Goal: Task Accomplishment & Management: Manage account settings

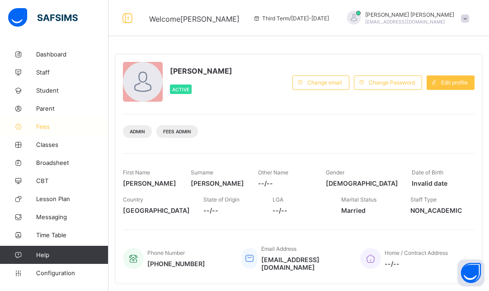
click at [43, 122] on link "Fees" at bounding box center [54, 126] width 108 height 18
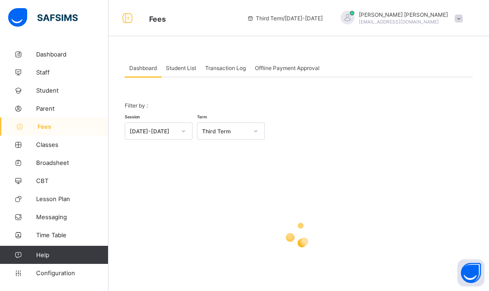
click at [226, 70] on span "Transaction Log" at bounding box center [225, 68] width 41 height 7
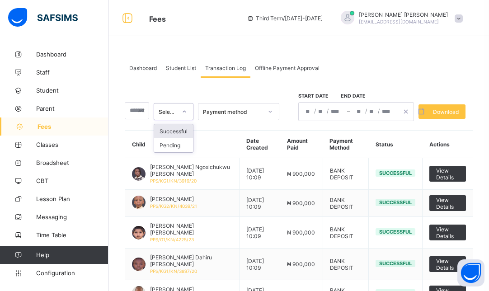
click at [182, 112] on div at bounding box center [184, 111] width 15 height 14
click at [185, 126] on div "Successful" at bounding box center [173, 131] width 39 height 14
click at [269, 110] on div at bounding box center [269, 111] width 15 height 14
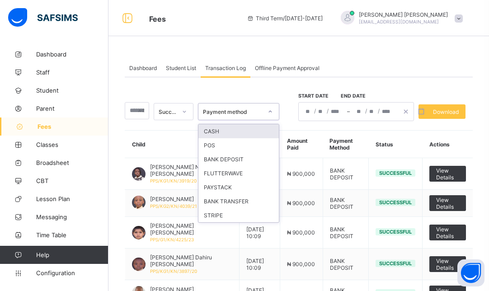
click at [268, 114] on div at bounding box center [269, 111] width 15 height 14
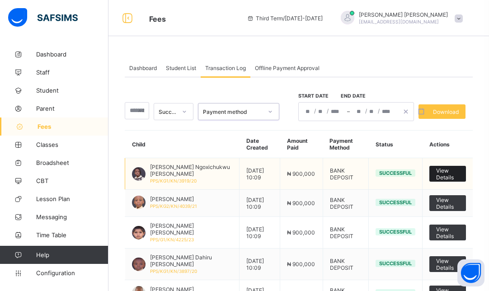
click at [459, 173] on span "View Details" at bounding box center [447, 174] width 23 height 14
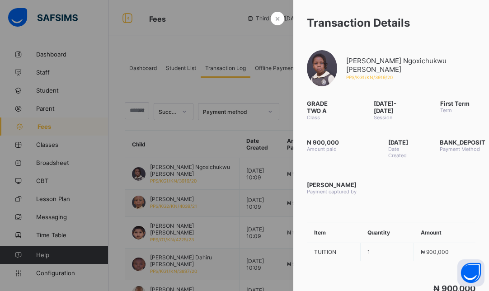
click at [187, 142] on div at bounding box center [244, 145] width 489 height 291
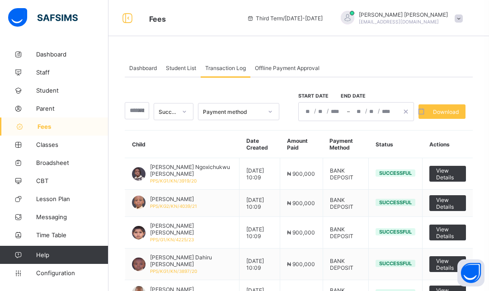
click at [185, 69] on span "Student List" at bounding box center [181, 68] width 30 height 7
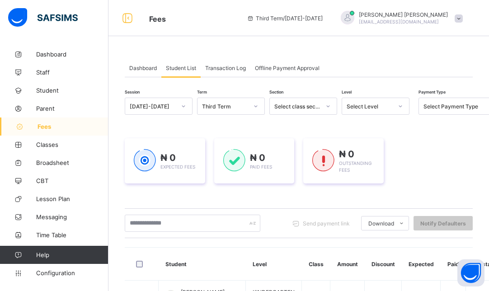
click at [228, 66] on span "Transaction Log" at bounding box center [225, 68] width 41 height 7
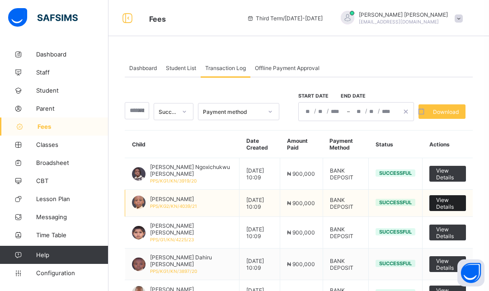
click at [440, 202] on span "View Details" at bounding box center [447, 203] width 23 height 14
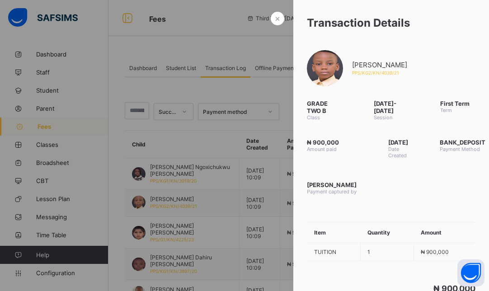
click at [241, 88] on div at bounding box center [244, 145] width 489 height 291
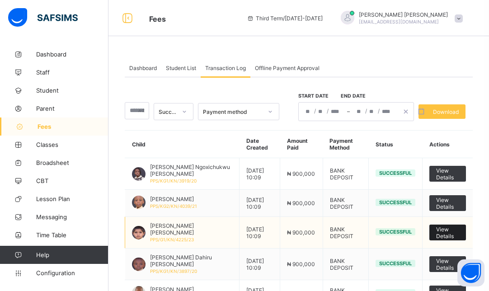
click at [453, 228] on span "View Details" at bounding box center [447, 233] width 23 height 14
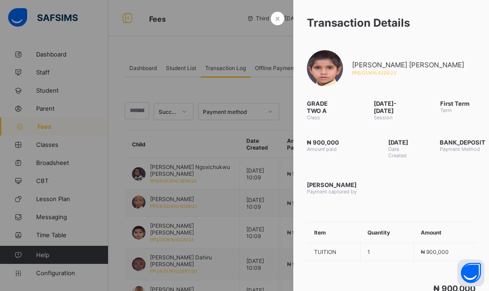
click at [145, 55] on div at bounding box center [244, 145] width 489 height 291
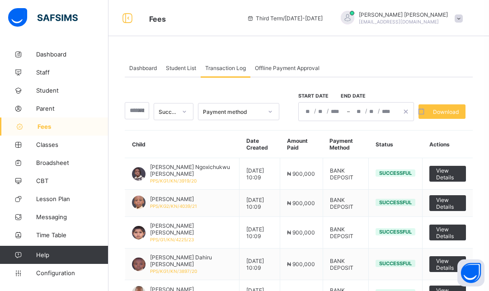
click at [182, 69] on span "Student List" at bounding box center [181, 68] width 30 height 7
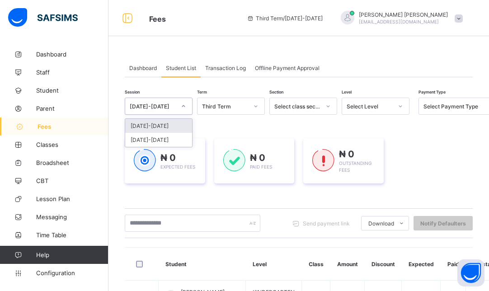
click at [182, 107] on icon at bounding box center [183, 106] width 5 height 9
click at [164, 119] on div "[DATE]-[DATE]" at bounding box center [158, 126] width 67 height 14
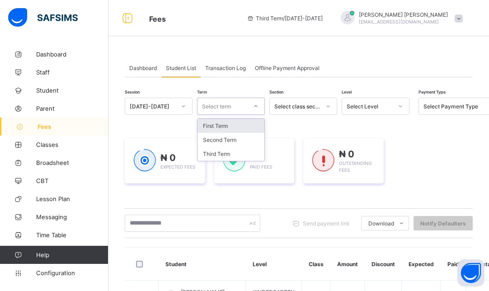
click at [227, 107] on div "Select term" at bounding box center [216, 106] width 29 height 17
click at [227, 130] on div "First Term" at bounding box center [230, 126] width 67 height 14
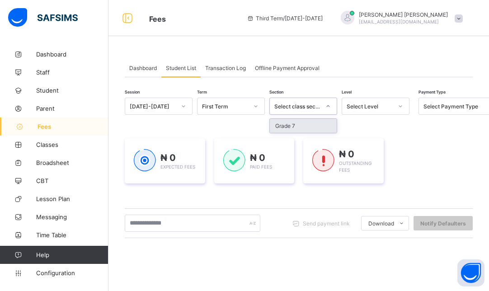
click at [314, 107] on div "Select class section" at bounding box center [297, 106] width 46 height 7
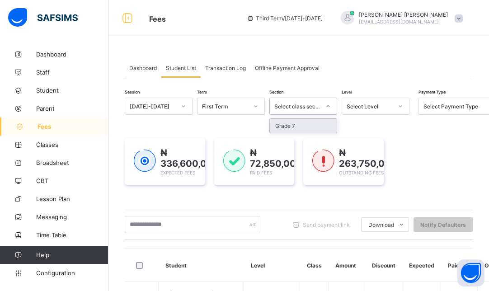
click at [372, 108] on div "Select Level" at bounding box center [369, 106] width 46 height 7
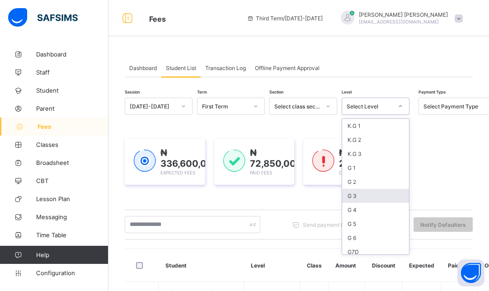
click at [354, 196] on div "G 3" at bounding box center [375, 196] width 67 height 14
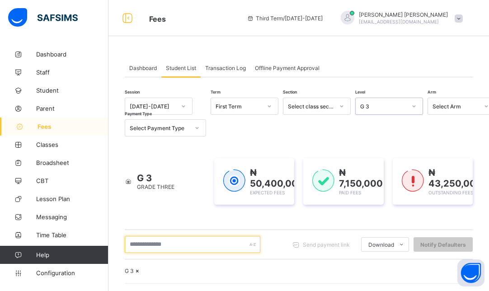
click at [180, 244] on input "text" at bounding box center [192, 244] width 135 height 17
click at [238, 248] on input "text" at bounding box center [192, 244] width 135 height 17
type input "*******"
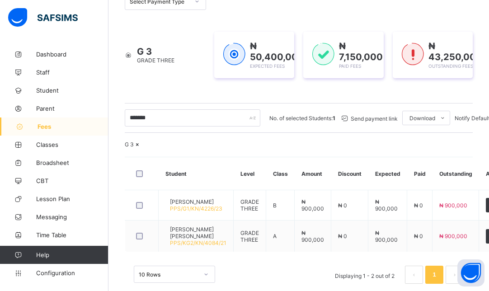
scroll to position [165, 0]
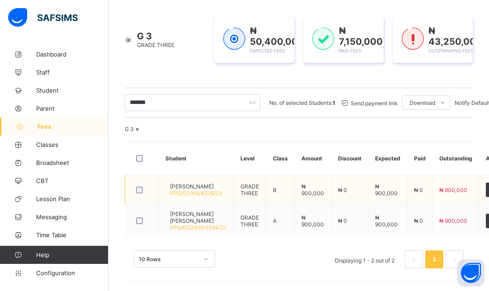
click at [200, 189] on span "[PERSON_NAME]" at bounding box center [196, 186] width 52 height 7
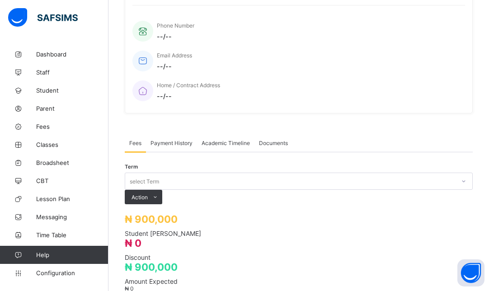
click at [159, 173] on div "select Term" at bounding box center [144, 181] width 29 height 17
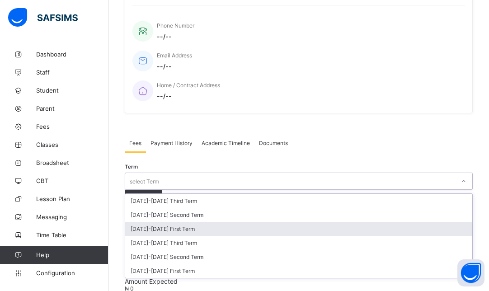
click at [383, 222] on div "[DATE]-[DATE] First Term" at bounding box center [298, 229] width 347 height 14
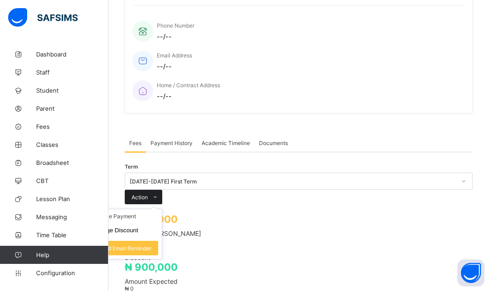
click at [148, 194] on span "Action" at bounding box center [139, 197] width 16 height 7
click at [162, 209] on li "Receive Payment" at bounding box center [125, 216] width 74 height 14
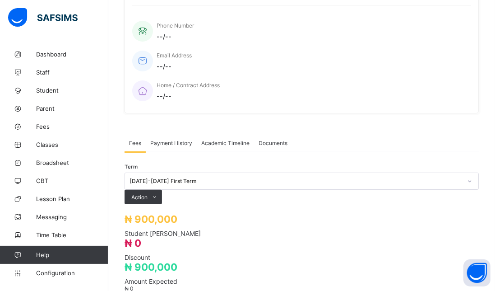
type input "**********"
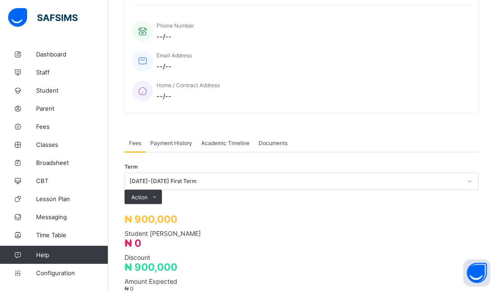
type input "**********"
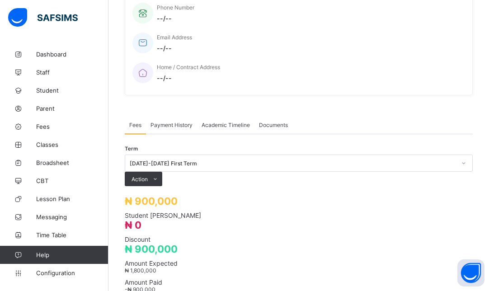
scroll to position [297, 0]
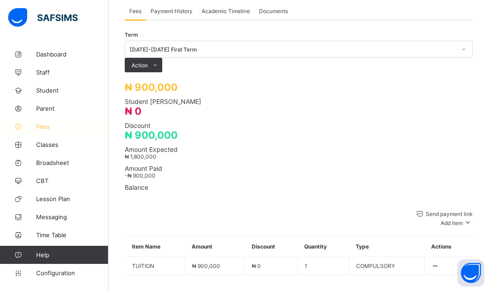
click at [34, 125] on icon at bounding box center [18, 126] width 36 height 7
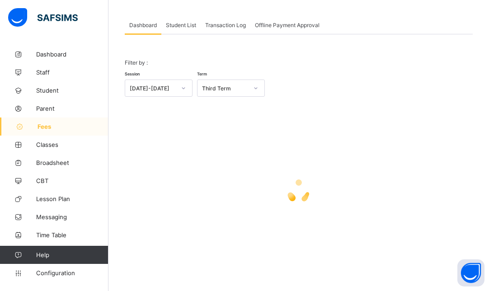
scroll to position [42, 0]
click at [186, 27] on span "Student List" at bounding box center [181, 25] width 30 height 7
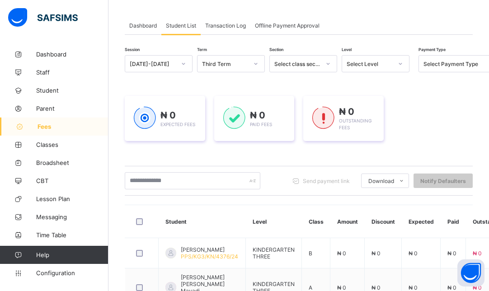
click at [184, 61] on icon at bounding box center [183, 63] width 5 height 9
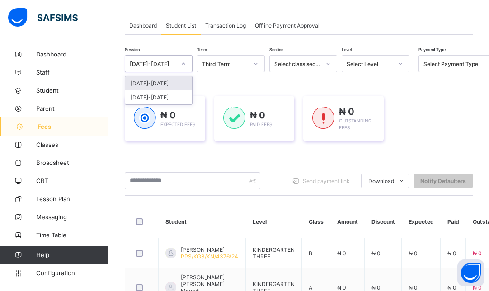
click at [162, 84] on div "[DATE]-[DATE]" at bounding box center [158, 83] width 67 height 14
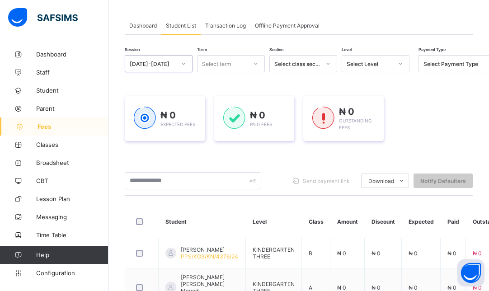
click at [252, 62] on div at bounding box center [255, 63] width 15 height 14
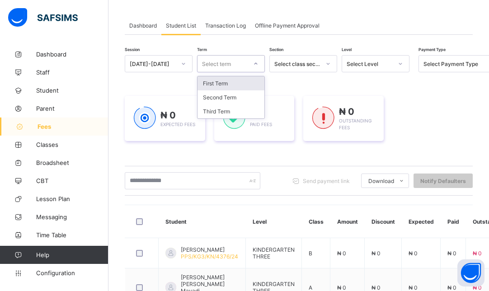
click at [239, 76] on div "First Term" at bounding box center [230, 83] width 67 height 14
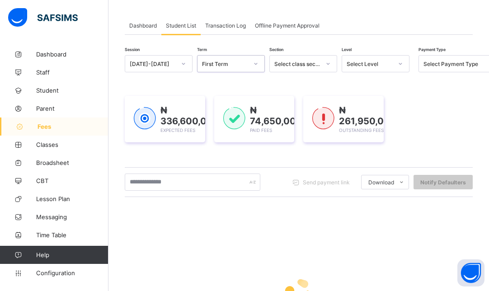
click at [387, 64] on div "Select Level" at bounding box center [369, 64] width 46 height 7
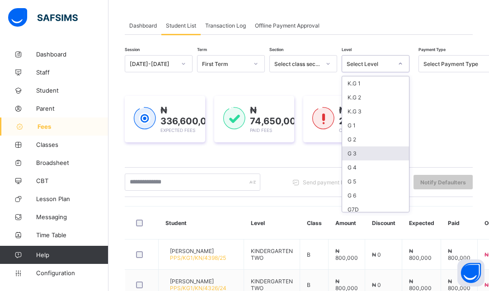
click at [352, 152] on div "G 3" at bounding box center [375, 153] width 67 height 14
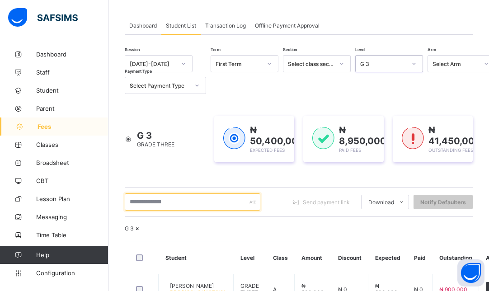
click at [159, 207] on input "text" at bounding box center [192, 201] width 135 height 17
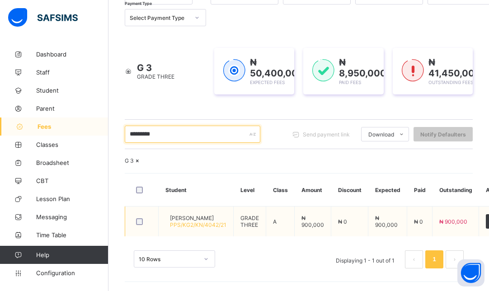
type input "*********"
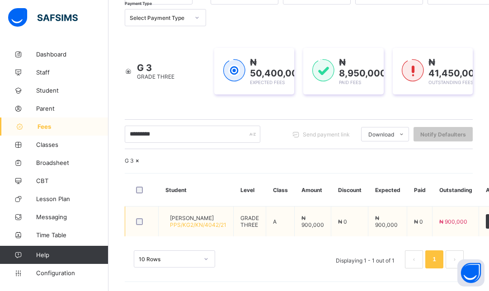
click at [201, 216] on span "[PERSON_NAME]" at bounding box center [198, 218] width 56 height 7
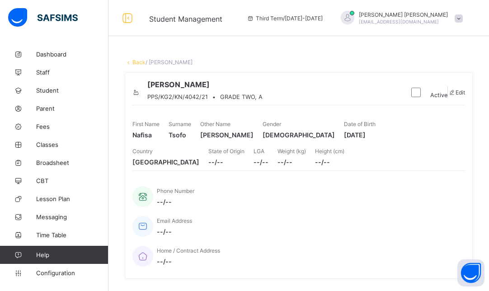
scroll to position [254, 0]
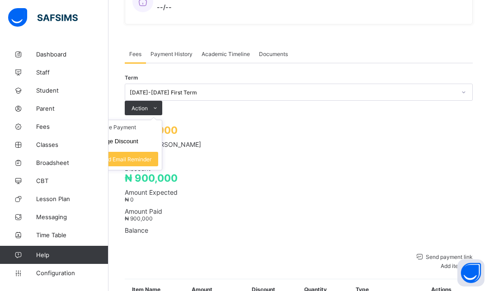
click at [162, 120] on ul "Receive Payment Manage Discount Send Email Reminder" at bounding box center [124, 145] width 75 height 51
click at [162, 120] on li "Receive Payment" at bounding box center [125, 127] width 74 height 14
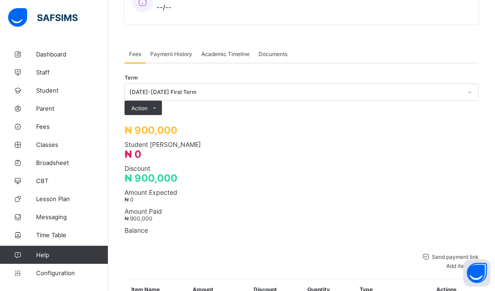
type input "**********"
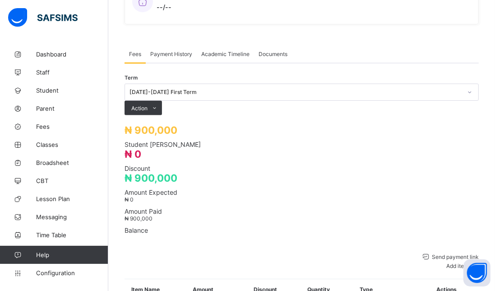
type input "*"
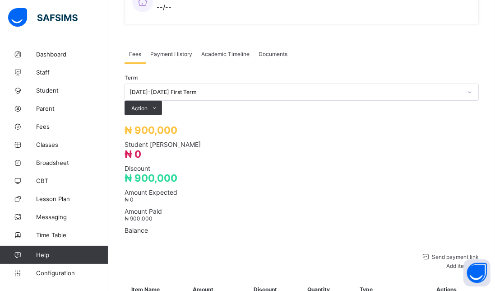
type input "**********"
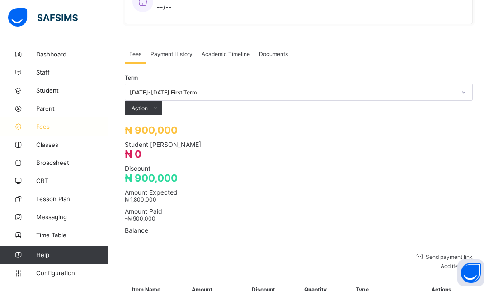
click at [54, 126] on span "Fees" at bounding box center [72, 126] width 72 height 7
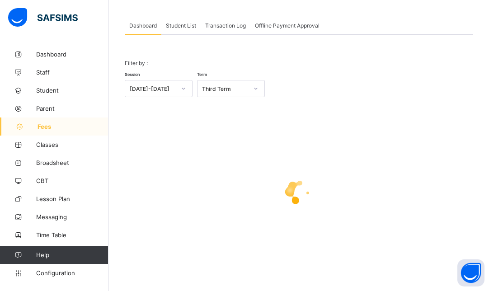
click at [187, 25] on span "Student List" at bounding box center [181, 25] width 30 height 7
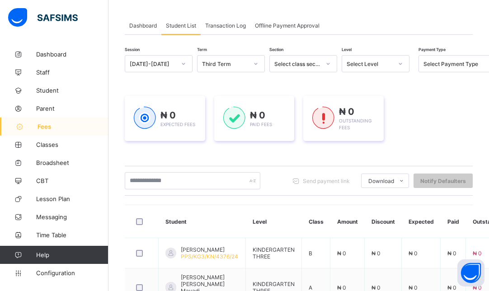
click at [183, 65] on icon at bounding box center [183, 63] width 5 height 9
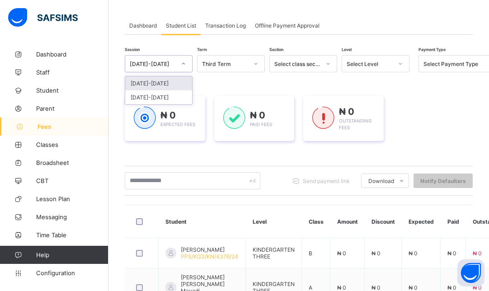
click at [154, 82] on div "[DATE]-[DATE]" at bounding box center [158, 83] width 67 height 14
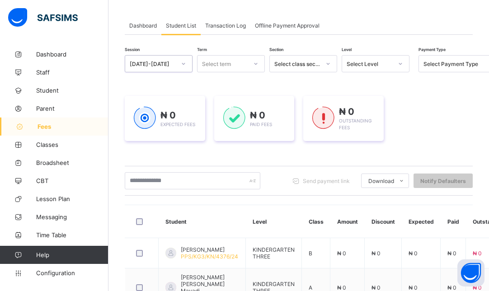
click at [238, 62] on div "Select term" at bounding box center [222, 63] width 50 height 13
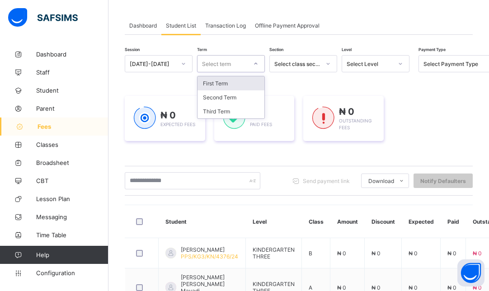
click at [238, 62] on div "Select term" at bounding box center [222, 63] width 50 height 13
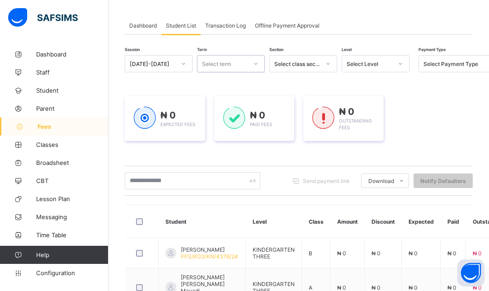
click at [246, 68] on div "Select term" at bounding box center [222, 63] width 50 height 13
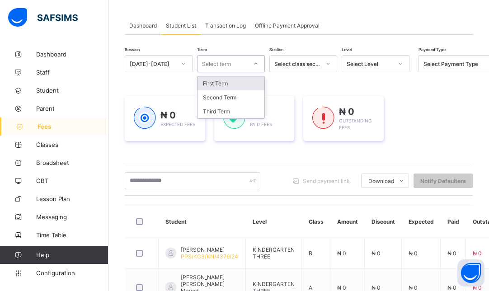
click at [221, 86] on div "First Term" at bounding box center [230, 83] width 67 height 14
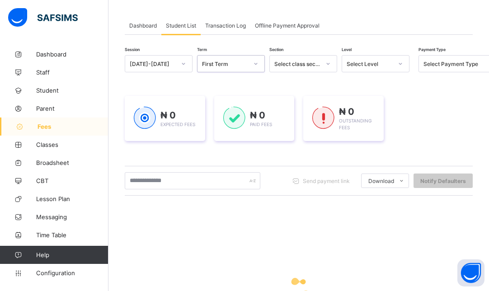
click at [377, 60] on div "Select Level" at bounding box center [367, 63] width 50 height 13
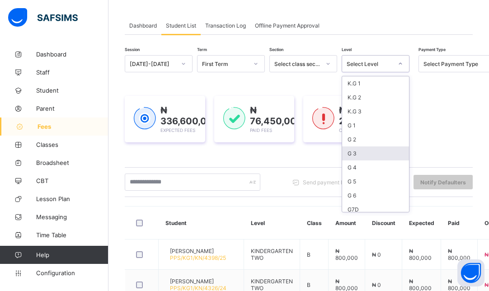
click at [356, 149] on div "G 3" at bounding box center [375, 153] width 67 height 14
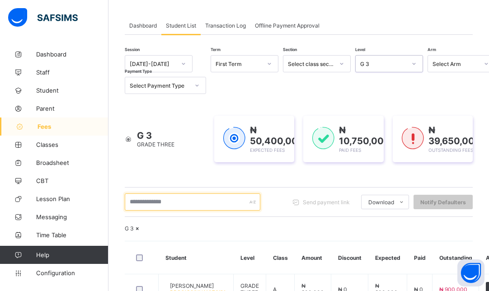
click at [187, 197] on input "text" at bounding box center [192, 201] width 135 height 17
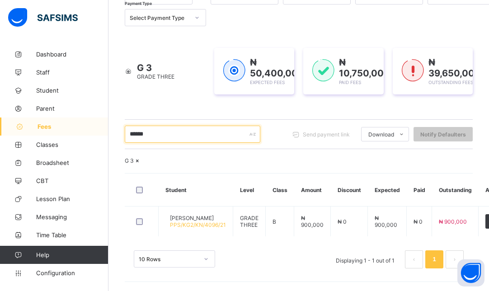
scroll to position [134, 0]
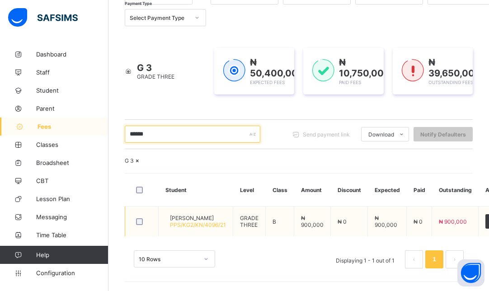
type input "*****"
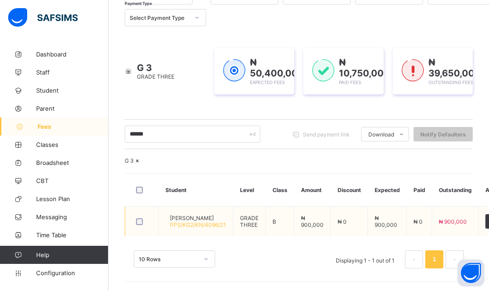
click at [194, 221] on span "PPS/KG2/KN/4096/21" at bounding box center [198, 224] width 56 height 7
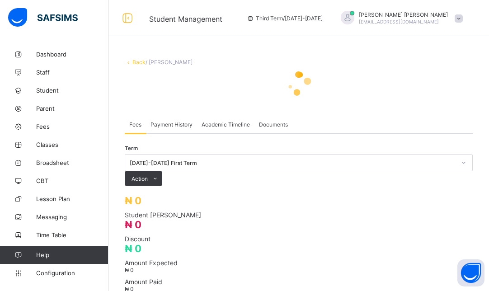
click at [194, 186] on div "Term [DATE]-[DATE] First Term Action Receive Payment Manage Discount Send Email…" at bounding box center [299, 170] width 348 height 32
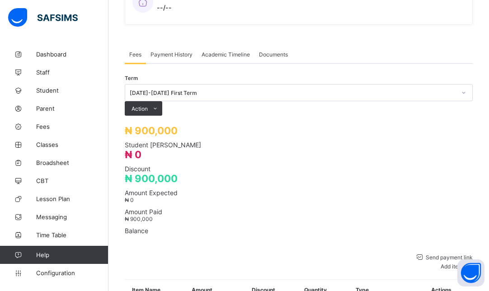
scroll to position [254, 0]
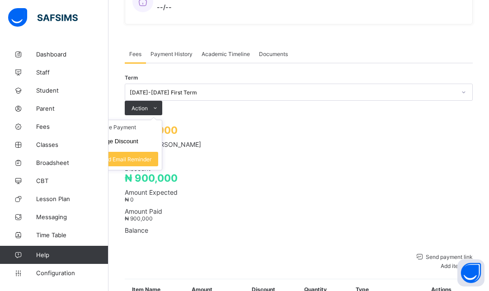
click at [162, 120] on ul "Receive Payment Manage Discount Send Email Reminder" at bounding box center [124, 145] width 75 height 51
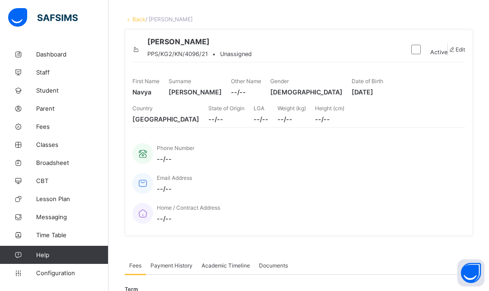
scroll to position [297, 0]
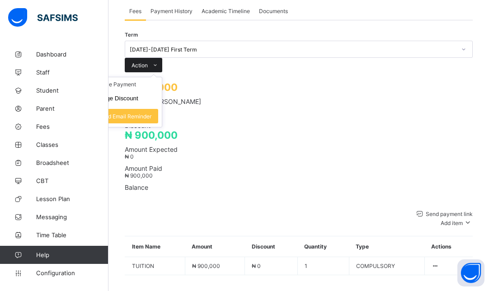
click at [159, 62] on icon at bounding box center [155, 65] width 7 height 6
click at [162, 77] on li "Receive Payment" at bounding box center [125, 84] width 74 height 14
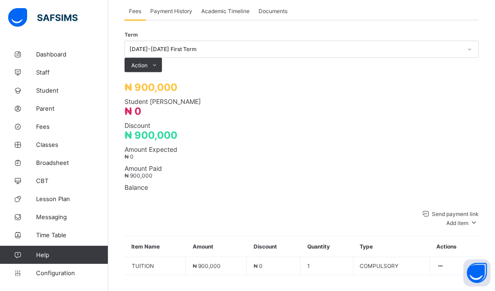
type input "**********"
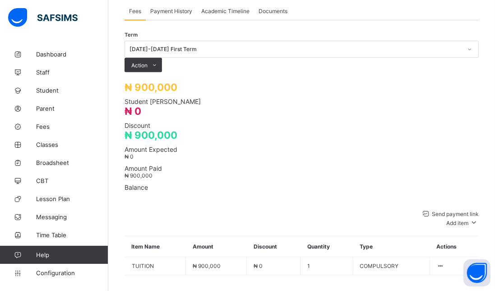
type input "**********"
type input "*********"
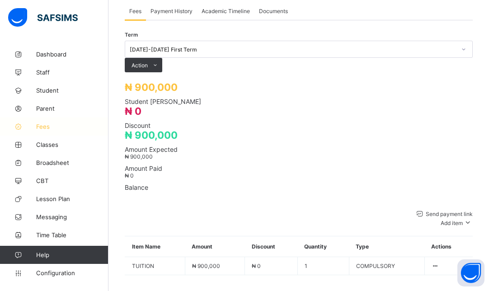
click at [45, 126] on span "Fees" at bounding box center [72, 126] width 72 height 7
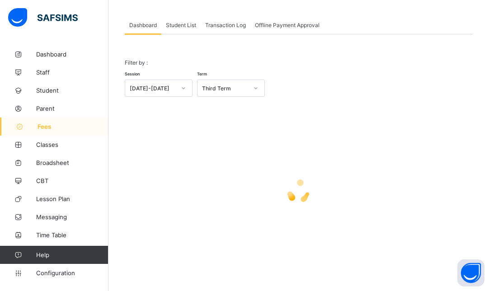
scroll to position [42, 0]
click at [192, 28] on span "Student List" at bounding box center [181, 25] width 30 height 7
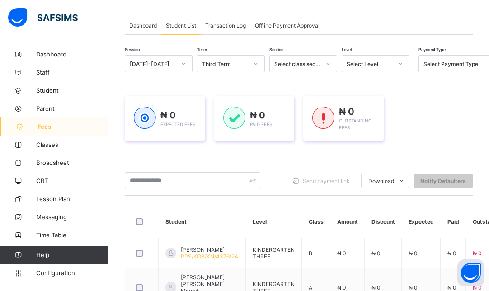
click at [168, 62] on div "[DATE]-[DATE]" at bounding box center [153, 64] width 46 height 7
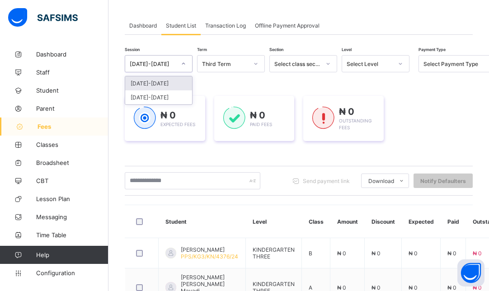
click at [159, 80] on div "[DATE]-[DATE]" at bounding box center [158, 83] width 67 height 14
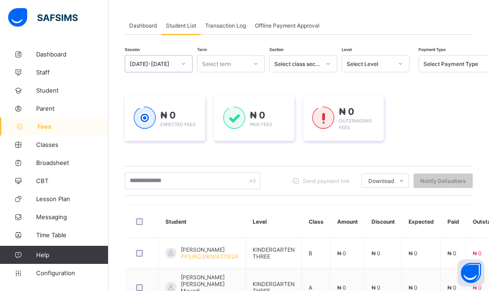
click at [297, 62] on div "Select class section" at bounding box center [297, 64] width 46 height 7
click at [240, 62] on div "Select term" at bounding box center [222, 63] width 50 height 13
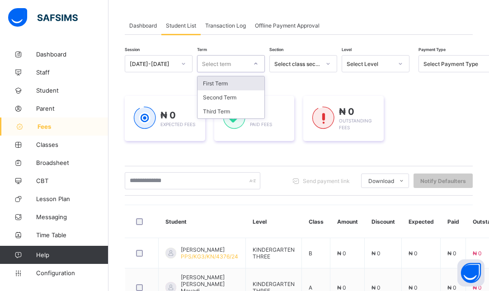
click at [224, 79] on div "First Term" at bounding box center [230, 83] width 67 height 14
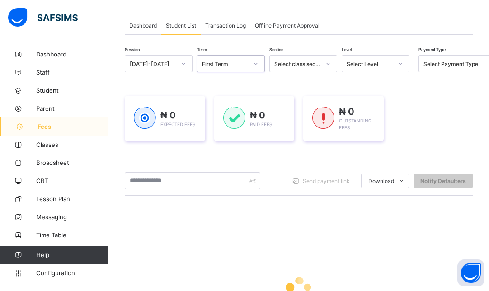
click at [380, 61] on div "Select Level" at bounding box center [369, 64] width 46 height 7
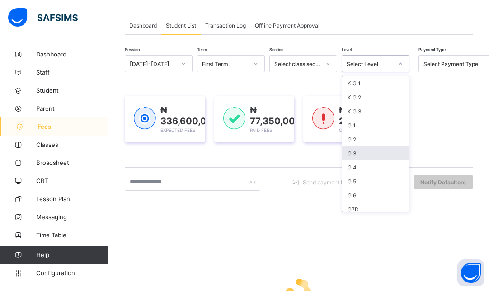
click at [364, 147] on div "G 3" at bounding box center [375, 153] width 67 height 14
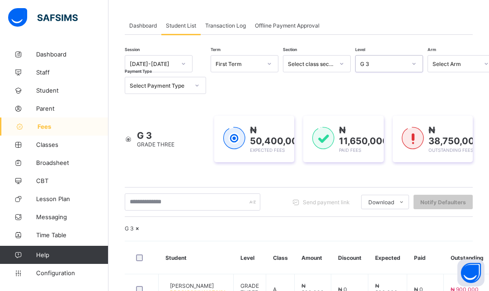
click at [259, 61] on div "First Term" at bounding box center [238, 64] width 46 height 7
click at [397, 66] on div "G 3" at bounding box center [383, 64] width 46 height 7
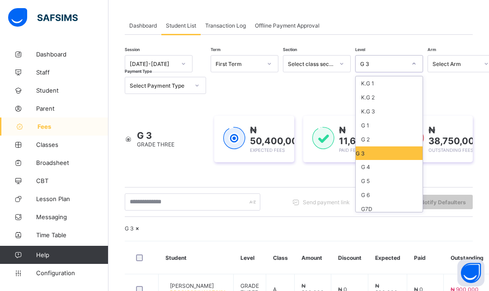
click at [373, 154] on div "G 3" at bounding box center [388, 153] width 67 height 14
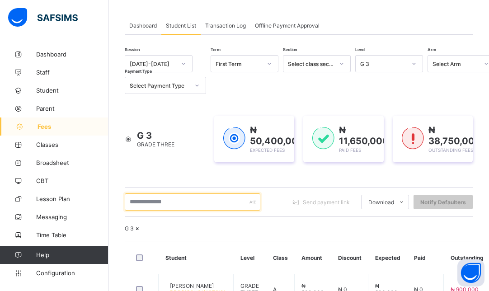
click at [159, 198] on input "text" at bounding box center [192, 201] width 135 height 17
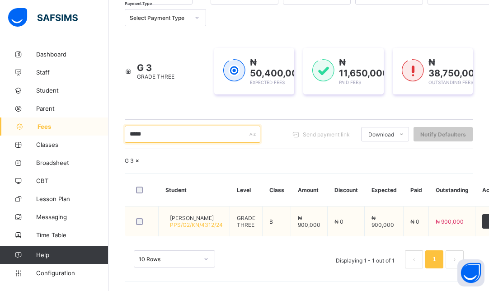
type input "*****"
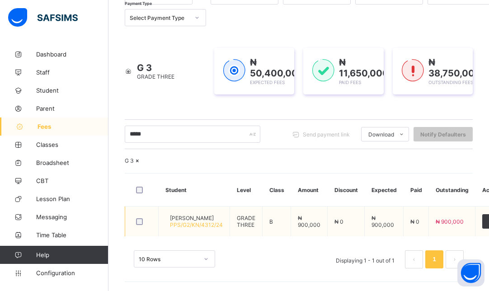
click at [194, 215] on span "[PERSON_NAME]" at bounding box center [196, 218] width 53 height 7
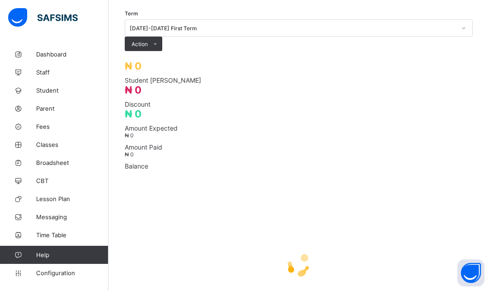
click at [194, 51] on div "Term [DATE]-[DATE] First Term Action Receive Payment Manage Discount Send Email…" at bounding box center [299, 35] width 348 height 32
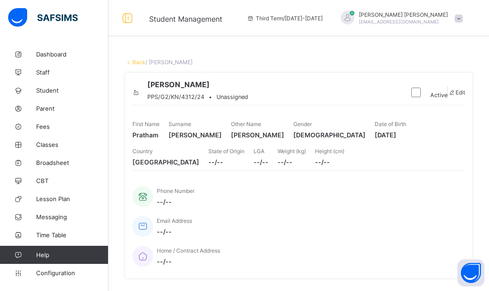
scroll to position [254, 0]
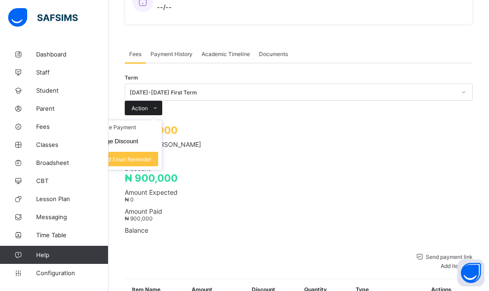
click at [159, 105] on icon at bounding box center [155, 108] width 7 height 6
click at [162, 120] on li "Receive Payment" at bounding box center [125, 127] width 74 height 14
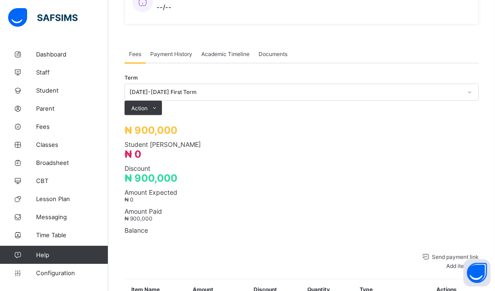
type input "**********"
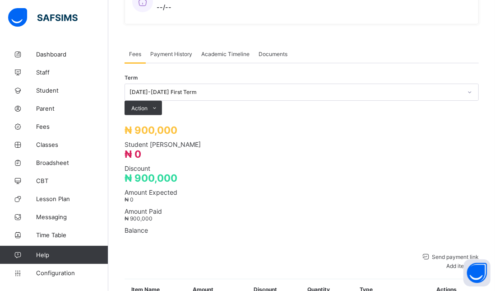
type input "**********"
type input "*********"
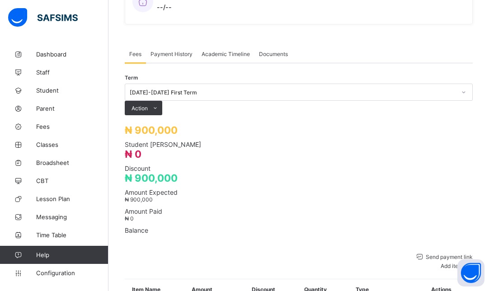
click at [171, 51] on span "Payment History" at bounding box center [171, 54] width 42 height 7
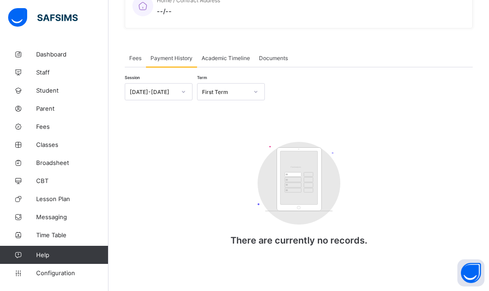
scroll to position [237, 0]
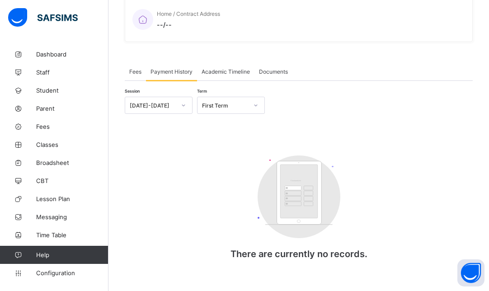
click at [209, 102] on div "First Term" at bounding box center [225, 105] width 46 height 7
click at [193, 146] on div "Customers There are currently no records." at bounding box center [299, 211] width 348 height 131
click at [56, 122] on link "Fees" at bounding box center [54, 126] width 108 height 18
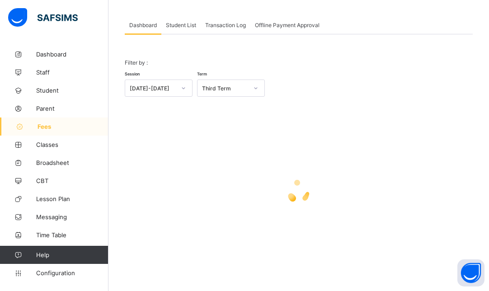
scroll to position [42, 0]
click at [218, 29] on div "Transaction Log" at bounding box center [226, 25] width 50 height 18
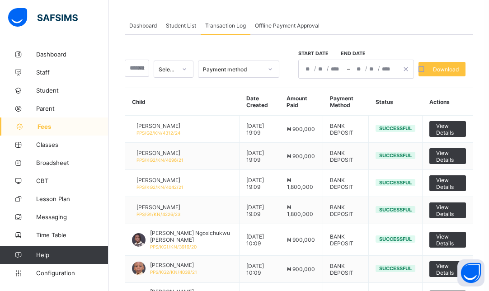
click at [174, 26] on span "Student List" at bounding box center [181, 25] width 30 height 7
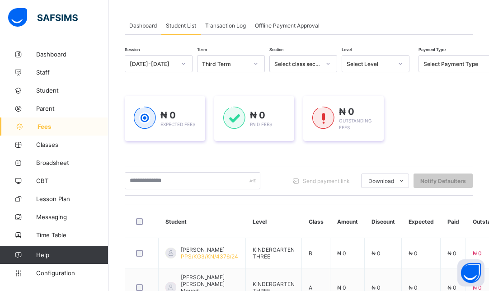
click at [172, 61] on div "[DATE]-[DATE]" at bounding box center [153, 64] width 46 height 7
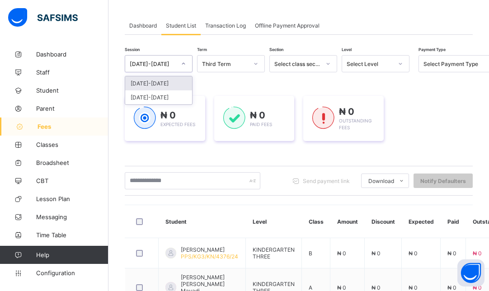
click at [157, 79] on div "[DATE]-[DATE]" at bounding box center [158, 83] width 67 height 14
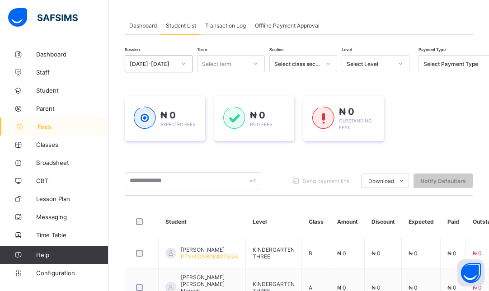
click at [304, 59] on div "Select class section" at bounding box center [295, 63] width 50 height 13
click at [366, 62] on div "Select Level" at bounding box center [369, 64] width 46 height 7
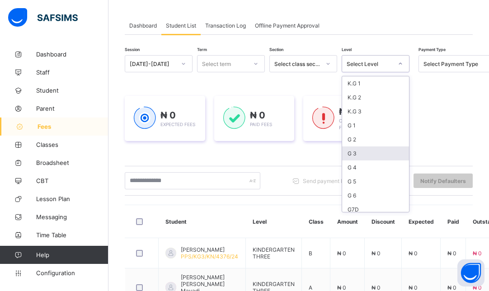
click at [354, 153] on div "G 3" at bounding box center [375, 153] width 67 height 14
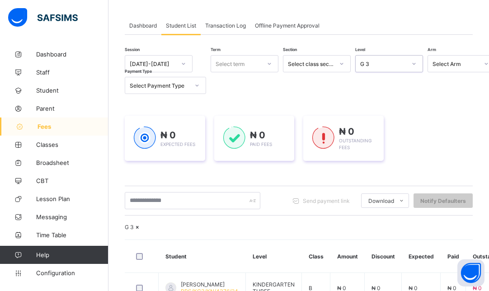
click at [244, 56] on div "Select term" at bounding box center [244, 63] width 68 height 17
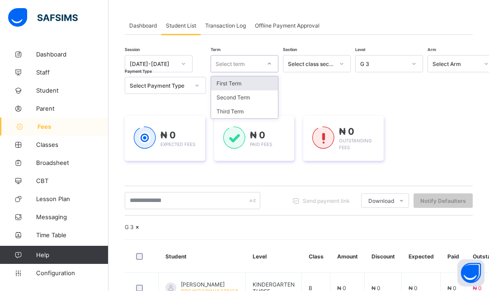
click at [247, 81] on div "First Term" at bounding box center [244, 83] width 67 height 14
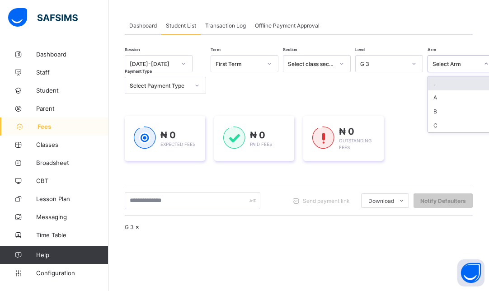
click at [451, 63] on div "Select Arm" at bounding box center [455, 64] width 46 height 7
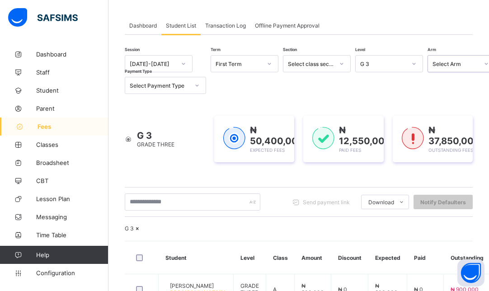
click at [450, 63] on div "Select Arm" at bounding box center [455, 64] width 46 height 7
click at [162, 203] on input "text" at bounding box center [192, 201] width 135 height 17
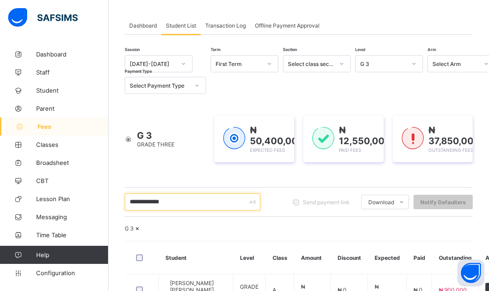
scroll to position [134, 0]
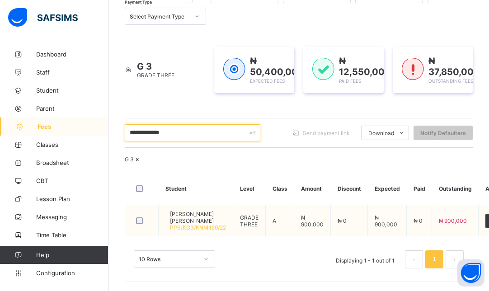
type input "**********"
click at [211, 216] on span "[PERSON_NAME] [PERSON_NAME]" at bounding box center [198, 217] width 56 height 14
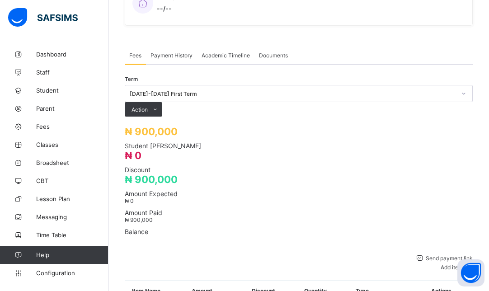
scroll to position [254, 0]
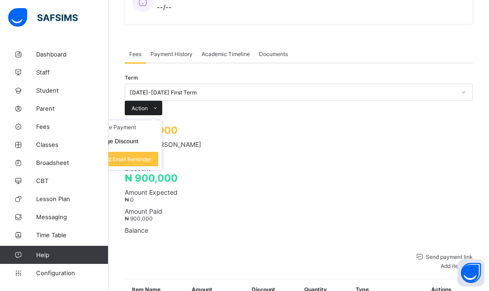
click at [162, 101] on div "Action" at bounding box center [143, 108] width 37 height 14
click at [162, 120] on li "Receive Payment" at bounding box center [125, 127] width 74 height 14
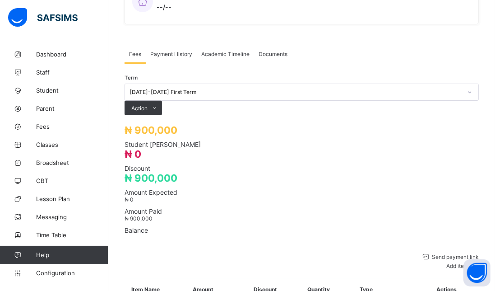
type input "**********"
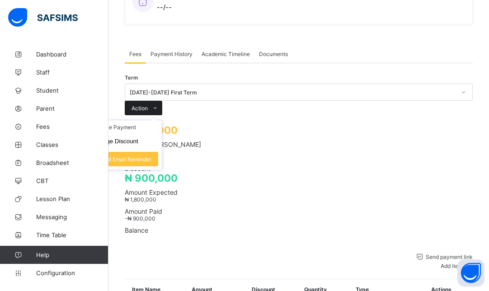
click at [159, 105] on icon at bounding box center [155, 108] width 7 height 6
click at [162, 120] on li "Receive Payment" at bounding box center [125, 127] width 74 height 14
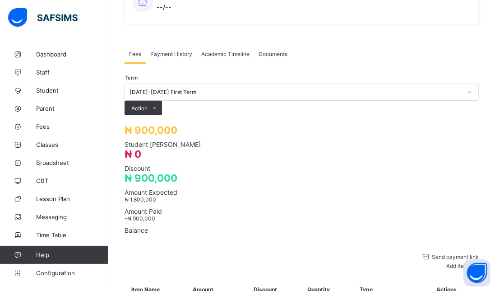
type input "**********"
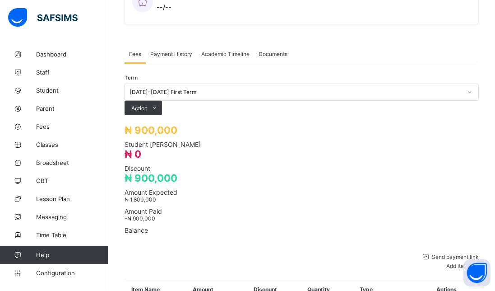
type input "**********"
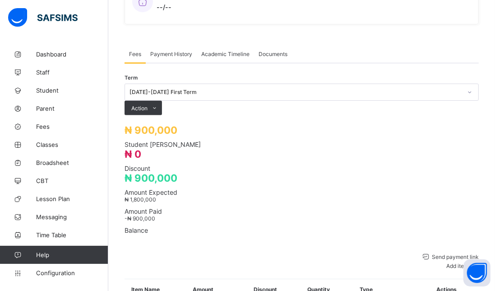
type input "**********"
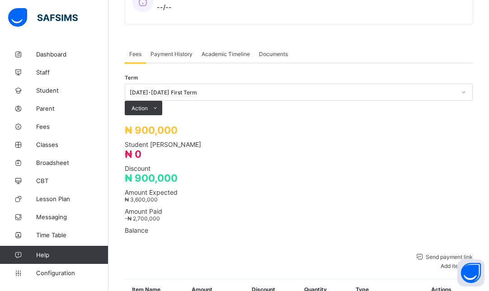
click at [158, 196] on span "₦ 3,600,000" at bounding box center [141, 199] width 33 height 7
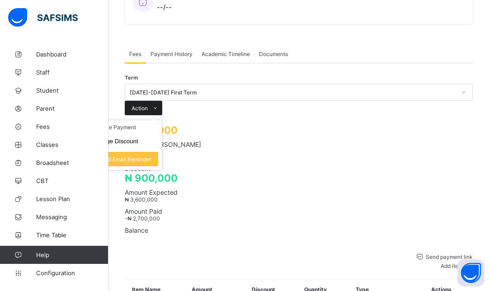
drag, startPoint x: 379, startPoint y: 127, endPoint x: 461, endPoint y: 79, distance: 95.6
click at [148, 105] on span "Action" at bounding box center [139, 108] width 16 height 7
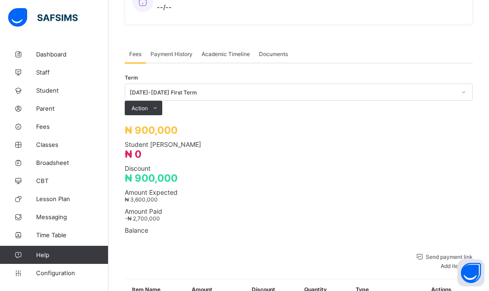
click at [180, 51] on span "Payment History" at bounding box center [171, 54] width 42 height 7
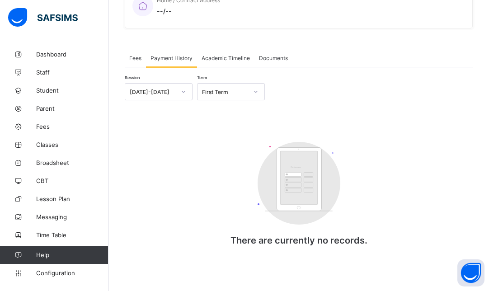
scroll to position [237, 0]
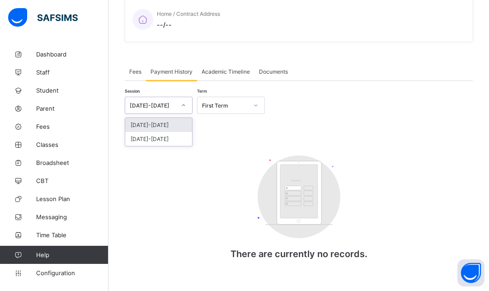
click at [175, 97] on div at bounding box center [183, 105] width 17 height 16
click at [177, 118] on div "[DATE]-[DATE]" at bounding box center [158, 125] width 67 height 14
click at [174, 99] on div "[DATE]-[DATE]" at bounding box center [150, 105] width 50 height 13
click at [234, 99] on div "Select term" at bounding box center [222, 105] width 50 height 13
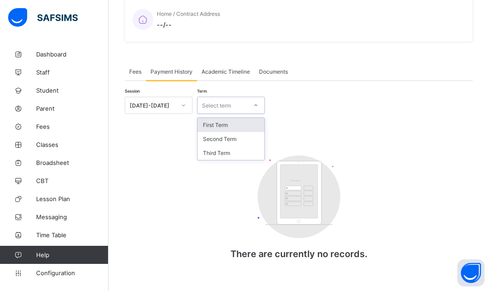
click at [218, 118] on div "First Term" at bounding box center [230, 125] width 67 height 14
click at [56, 122] on link "Fees" at bounding box center [54, 126] width 108 height 18
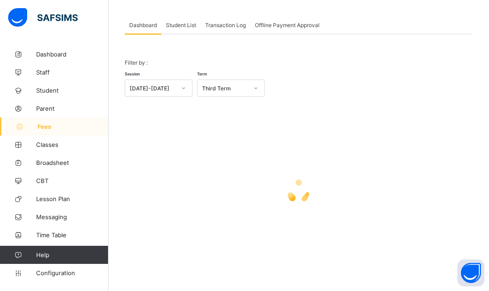
scroll to position [42, 0]
click at [173, 95] on div "[DATE]-[DATE]" at bounding box center [159, 88] width 68 height 17
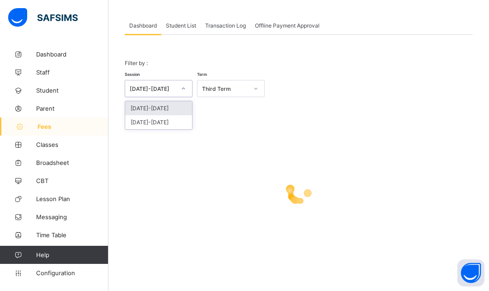
click at [154, 106] on div "[DATE]-[DATE]" at bounding box center [158, 108] width 67 height 14
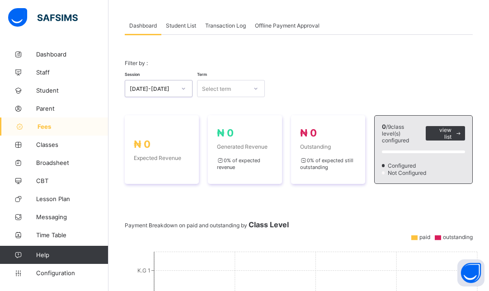
click at [235, 86] on div "Select term" at bounding box center [222, 88] width 50 height 13
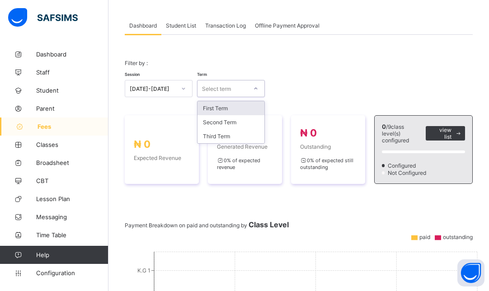
click at [235, 86] on div "Select term" at bounding box center [222, 88] width 50 height 13
click at [222, 101] on div "First Term Second Term Third Term" at bounding box center [231, 122] width 68 height 43
click at [229, 30] on div "Transaction Log" at bounding box center [226, 25] width 50 height 18
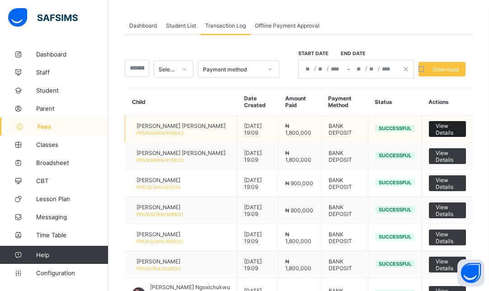
drag, startPoint x: 434, startPoint y: 130, endPoint x: 462, endPoint y: 126, distance: 28.8
click at [459, 126] on span "View Details" at bounding box center [446, 129] width 23 height 14
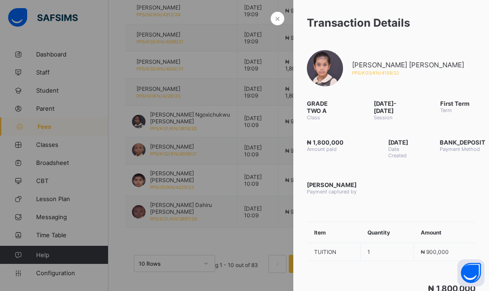
scroll to position [0, 0]
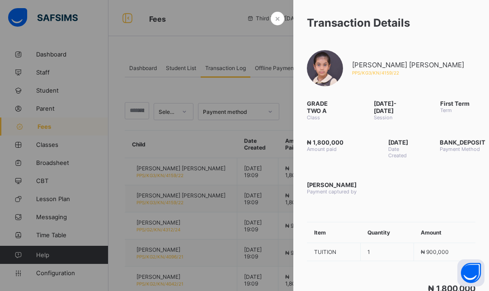
click at [201, 124] on div at bounding box center [244, 145] width 489 height 291
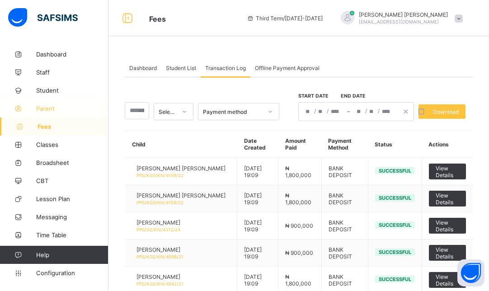
click at [51, 112] on span "Parent" at bounding box center [72, 108] width 72 height 7
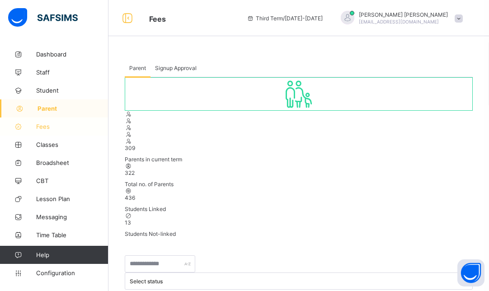
click at [58, 127] on span "Fees" at bounding box center [72, 126] width 72 height 7
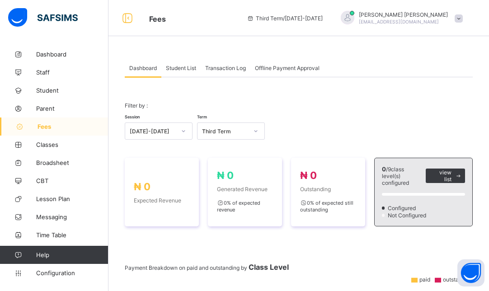
click at [179, 69] on span "Student List" at bounding box center [181, 68] width 30 height 7
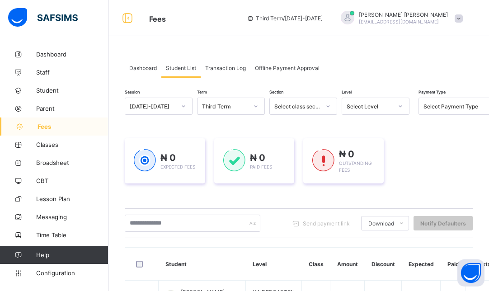
click at [232, 66] on span "Transaction Log" at bounding box center [225, 68] width 41 height 7
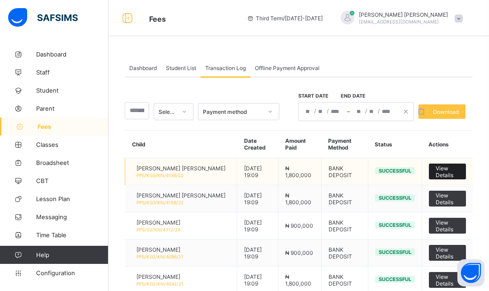
click at [439, 170] on div "View Details" at bounding box center [447, 171] width 37 height 16
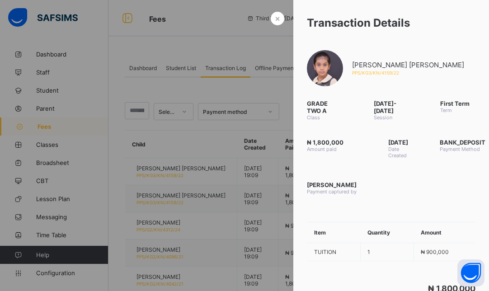
click at [257, 87] on div at bounding box center [244, 145] width 489 height 291
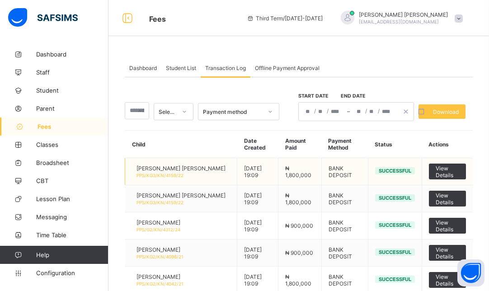
click at [237, 173] on td "[DATE] 19:09" at bounding box center [257, 171] width 41 height 27
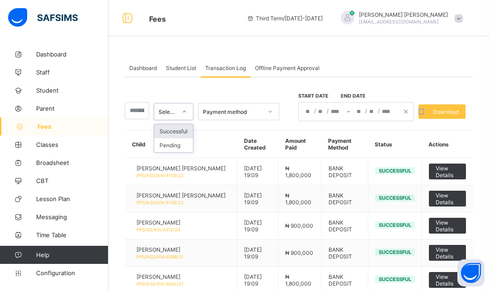
click at [179, 111] on div at bounding box center [184, 111] width 17 height 16
click at [183, 111] on div at bounding box center [184, 111] width 15 height 14
click at [44, 126] on span "Fees" at bounding box center [72, 126] width 71 height 7
click at [48, 124] on span "Fees" at bounding box center [72, 126] width 71 height 7
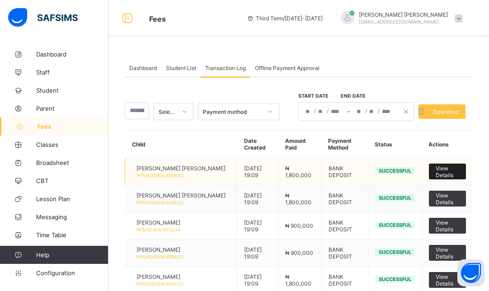
click at [448, 168] on span "View Details" at bounding box center [446, 172] width 23 height 14
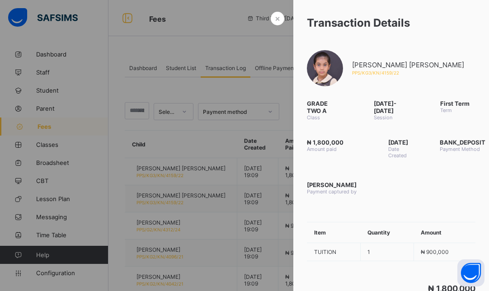
scroll to position [215, 0]
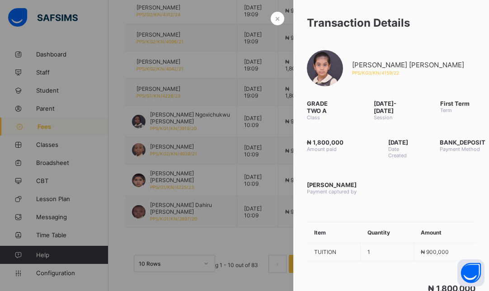
click at [241, 237] on div at bounding box center [244, 145] width 489 height 291
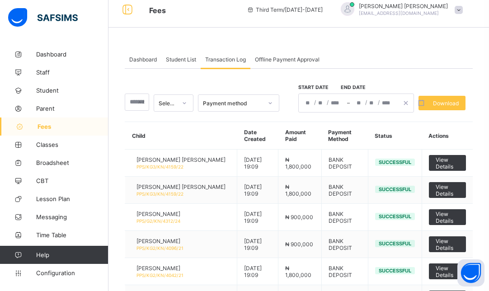
scroll to position [0, 0]
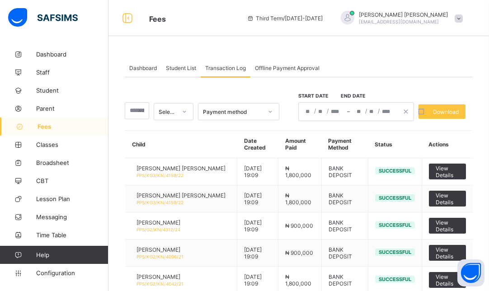
click at [44, 126] on span "Fees" at bounding box center [72, 126] width 71 height 7
click at [254, 109] on div "Payment method" at bounding box center [233, 111] width 60 height 7
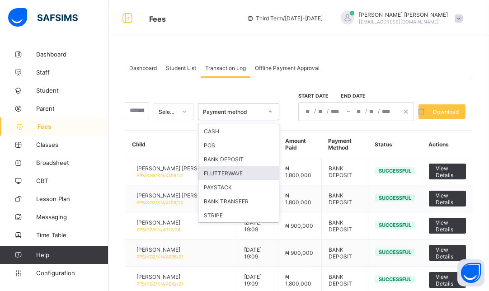
click at [142, 67] on span "Dashboard" at bounding box center [143, 68] width 28 height 7
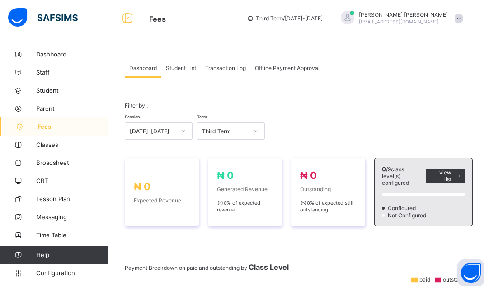
click at [176, 65] on span "Student List" at bounding box center [181, 68] width 30 height 7
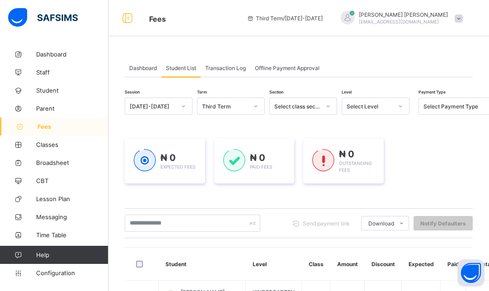
click at [246, 102] on div "Third Term" at bounding box center [222, 106] width 50 height 13
click at [223, 155] on div "First Term" at bounding box center [230, 154] width 67 height 14
click at [177, 108] on div at bounding box center [183, 106] width 15 height 14
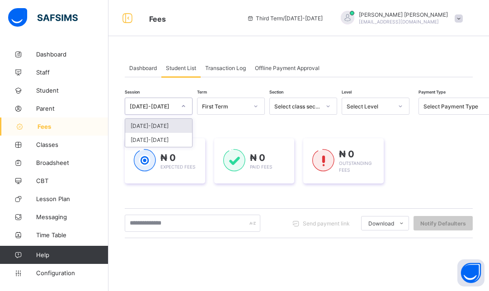
click at [175, 123] on div "[DATE]-[DATE]" at bounding box center [158, 126] width 67 height 14
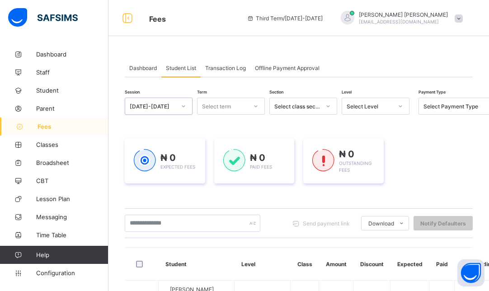
click at [369, 103] on div "Select Level" at bounding box center [369, 106] width 46 height 7
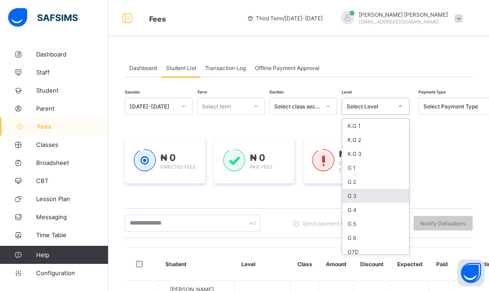
click at [357, 200] on div "G 3" at bounding box center [375, 196] width 67 height 14
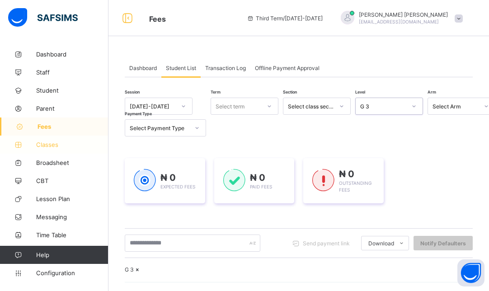
click at [47, 148] on link "Classes" at bounding box center [54, 144] width 108 height 18
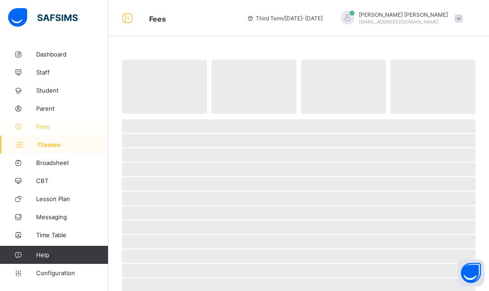
click at [48, 121] on link "Fees" at bounding box center [54, 126] width 108 height 18
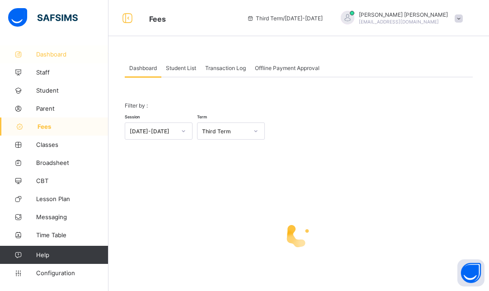
click at [40, 50] on link "Dashboard" at bounding box center [54, 54] width 108 height 18
click at [164, 130] on div "[DATE]-[DATE]" at bounding box center [153, 131] width 46 height 7
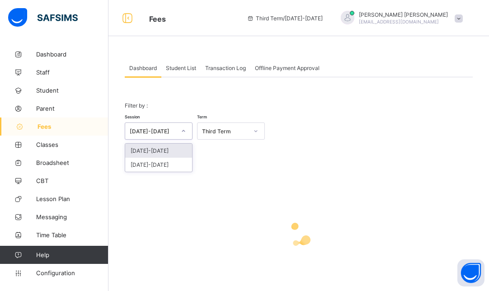
click at [157, 152] on div "[DATE]-[DATE]" at bounding box center [158, 151] width 67 height 14
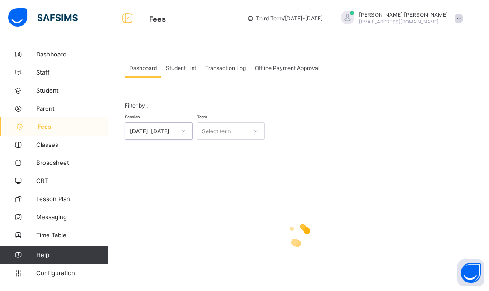
click at [213, 131] on div "Select term" at bounding box center [216, 130] width 29 height 17
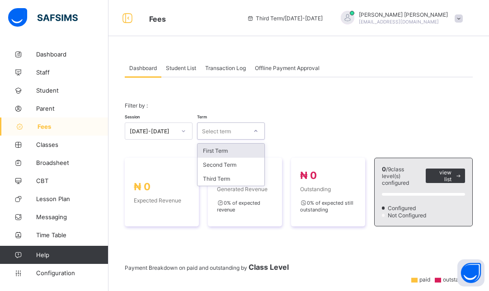
click at [219, 147] on div "First Term" at bounding box center [230, 151] width 67 height 14
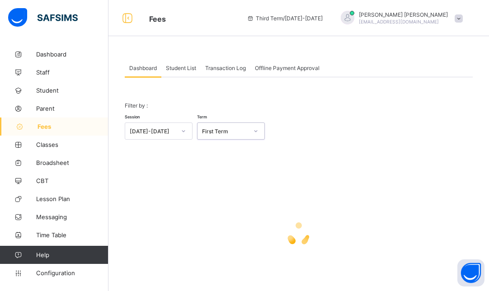
scroll to position [42, 0]
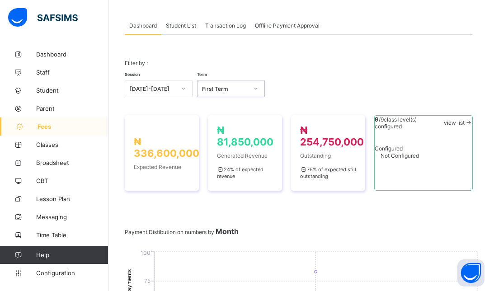
click at [234, 23] on span "Transaction Log" at bounding box center [225, 25] width 41 height 7
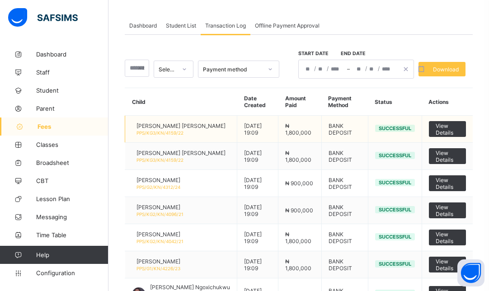
click at [132, 129] on div at bounding box center [132, 129] width 0 height 0
click at [443, 129] on span "View Details" at bounding box center [446, 129] width 23 height 14
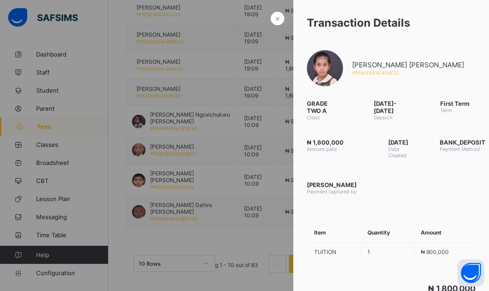
scroll to position [0, 0]
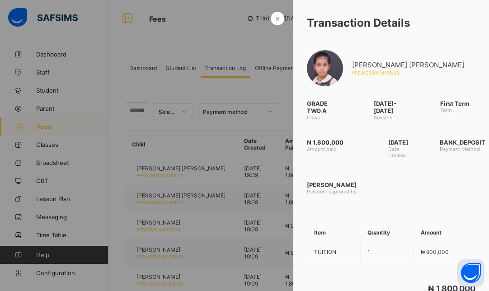
click at [216, 37] on div at bounding box center [244, 145] width 489 height 291
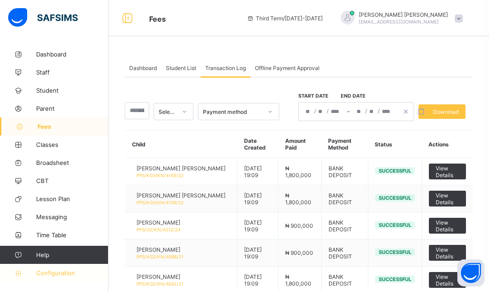
click at [75, 273] on span "Configuration" at bounding box center [72, 272] width 72 height 7
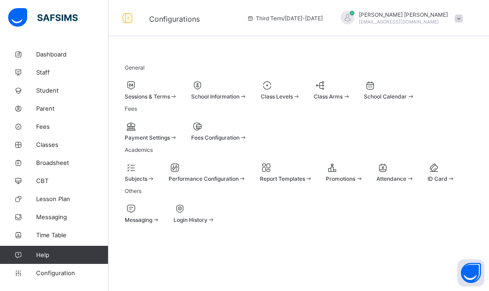
scroll to position [104, 0]
click at [247, 132] on span at bounding box center [219, 133] width 56 height 2
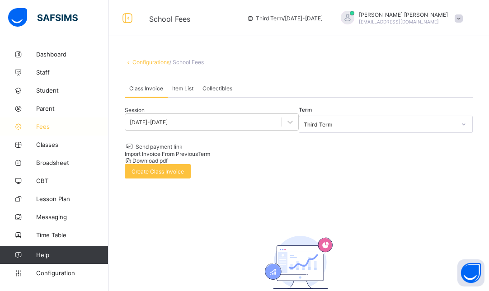
click at [51, 122] on link "Fees" at bounding box center [54, 126] width 108 height 18
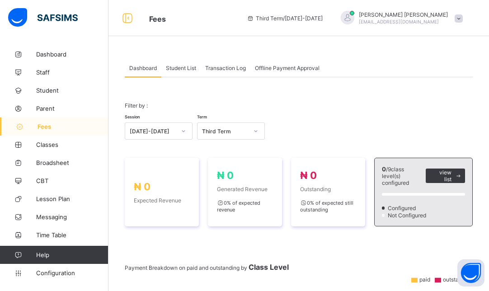
click at [220, 70] on span "Transaction Log" at bounding box center [225, 68] width 41 height 7
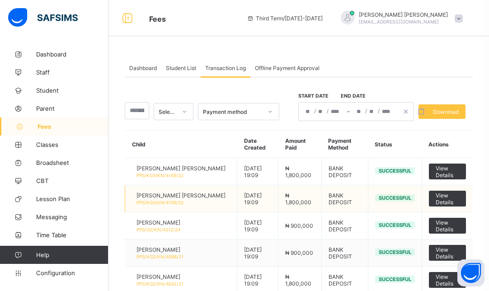
click at [145, 201] on div "[PERSON_NAME] [PERSON_NAME] PPS/KG3/KN/4159/22" at bounding box center [178, 199] width 93 height 14
click at [118, 199] on div "Dashboard Student List Transaction Log Offline Payment Approval Transaction Log…" at bounding box center [298, 277] width 380 height 465
click at [210, 120] on div "Payment method" at bounding box center [238, 111] width 81 height 19
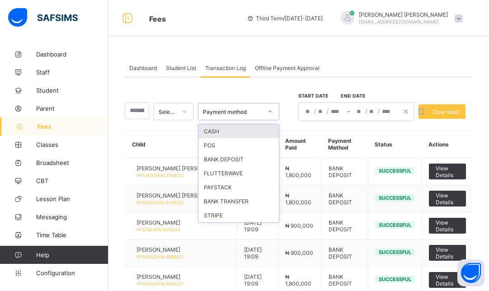
click at [224, 116] on div "Payment method" at bounding box center [229, 111] width 63 height 13
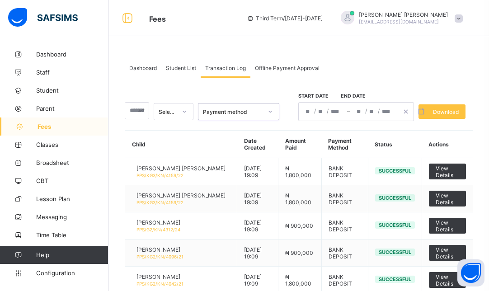
click at [259, 112] on div "Payment method" at bounding box center [233, 111] width 60 height 7
click at [225, 109] on div "Payment method" at bounding box center [233, 111] width 60 height 7
click at [171, 69] on span "Student List" at bounding box center [181, 68] width 30 height 7
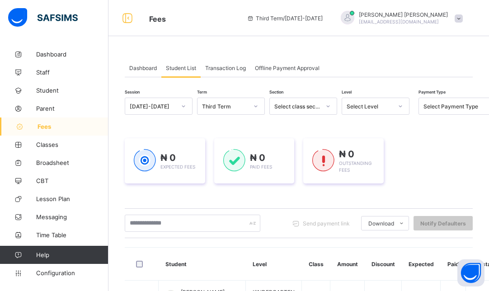
click at [222, 64] on div "Transaction Log" at bounding box center [226, 68] width 50 height 18
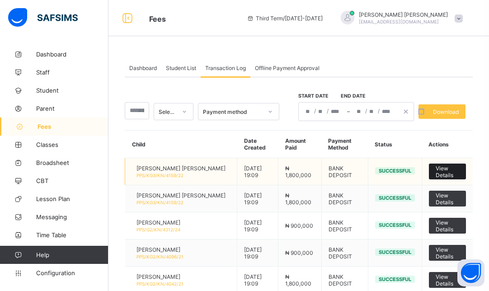
click at [452, 170] on span "View Details" at bounding box center [446, 172] width 23 height 14
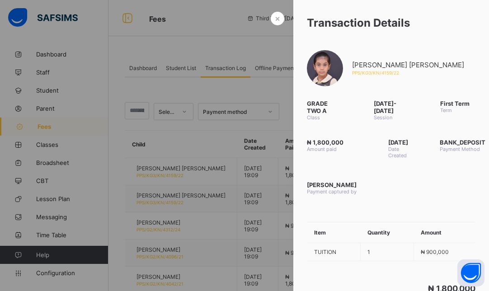
click at [218, 44] on div at bounding box center [244, 145] width 489 height 291
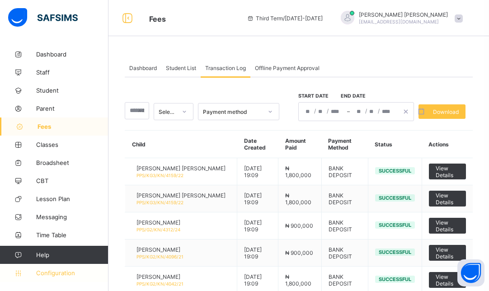
click at [54, 270] on span "Configuration" at bounding box center [72, 272] width 72 height 7
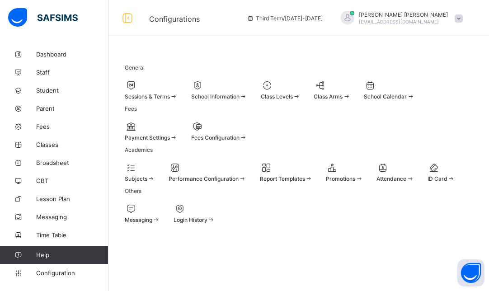
click at [177, 132] on div at bounding box center [151, 126] width 53 height 11
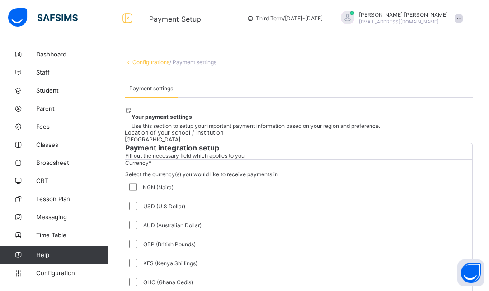
click at [61, 256] on span "Help" at bounding box center [72, 254] width 72 height 7
click at [75, 271] on span "Configuration" at bounding box center [72, 272] width 72 height 7
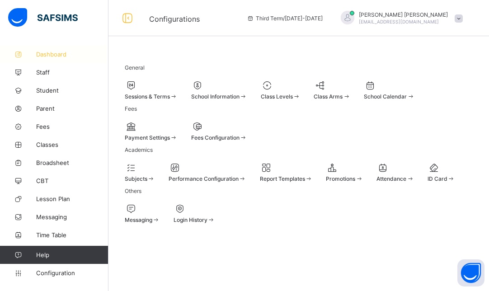
click at [58, 55] on span "Dashboard" at bounding box center [72, 54] width 72 height 7
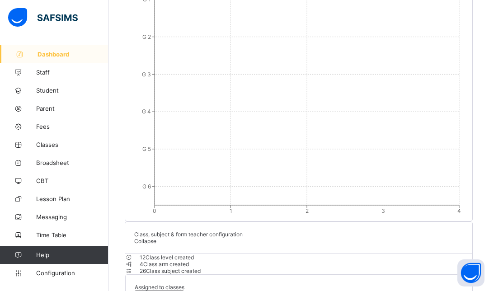
scroll to position [1001, 0]
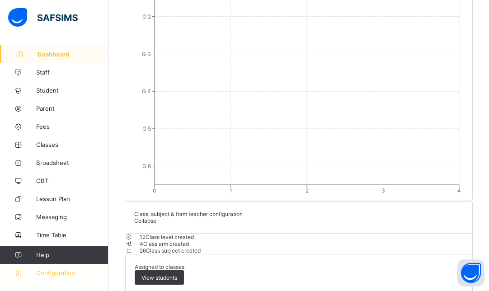
click at [63, 280] on link "Configuration" at bounding box center [54, 273] width 108 height 18
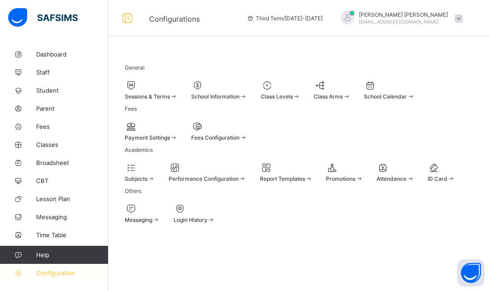
scroll to position [104, 0]
click at [243, 121] on div at bounding box center [219, 126] width 56 height 11
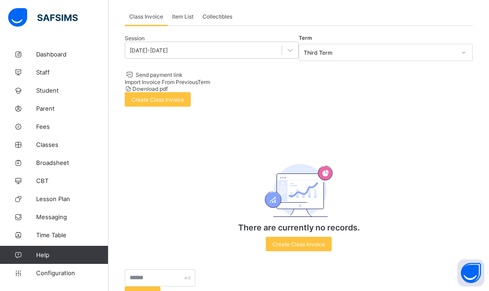
scroll to position [45, 0]
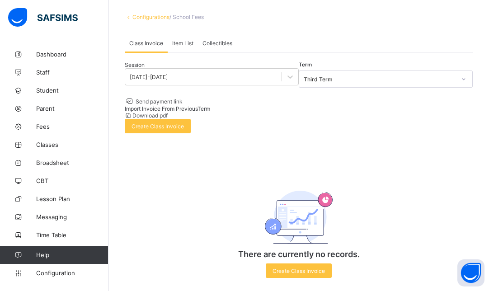
click at [178, 47] on span "Item List" at bounding box center [182, 43] width 21 height 7
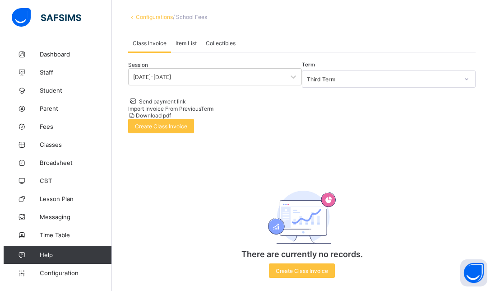
scroll to position [0, 0]
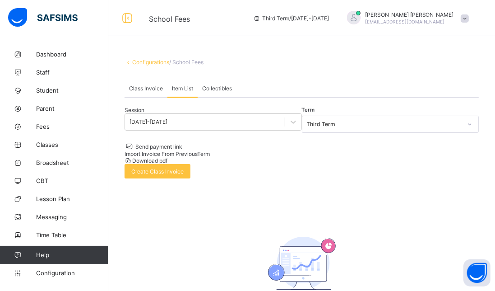
click at [221, 92] on span "Collectibles" at bounding box center [217, 88] width 30 height 7
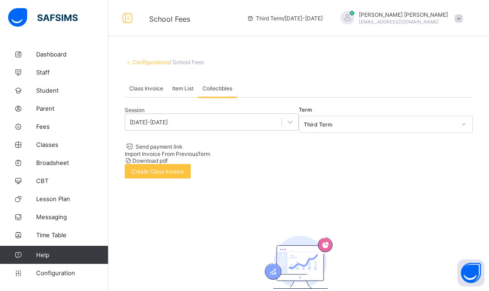
click at [462, 18] on span at bounding box center [458, 18] width 8 height 8
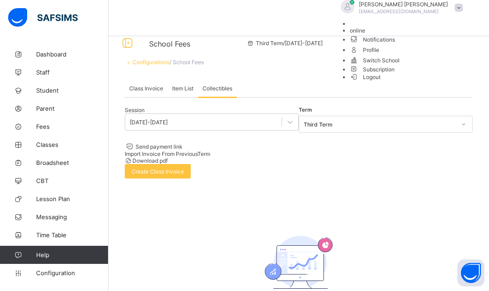
click at [381, 82] on span "Logout" at bounding box center [365, 76] width 31 height 9
